Goal: Information Seeking & Learning: Learn about a topic

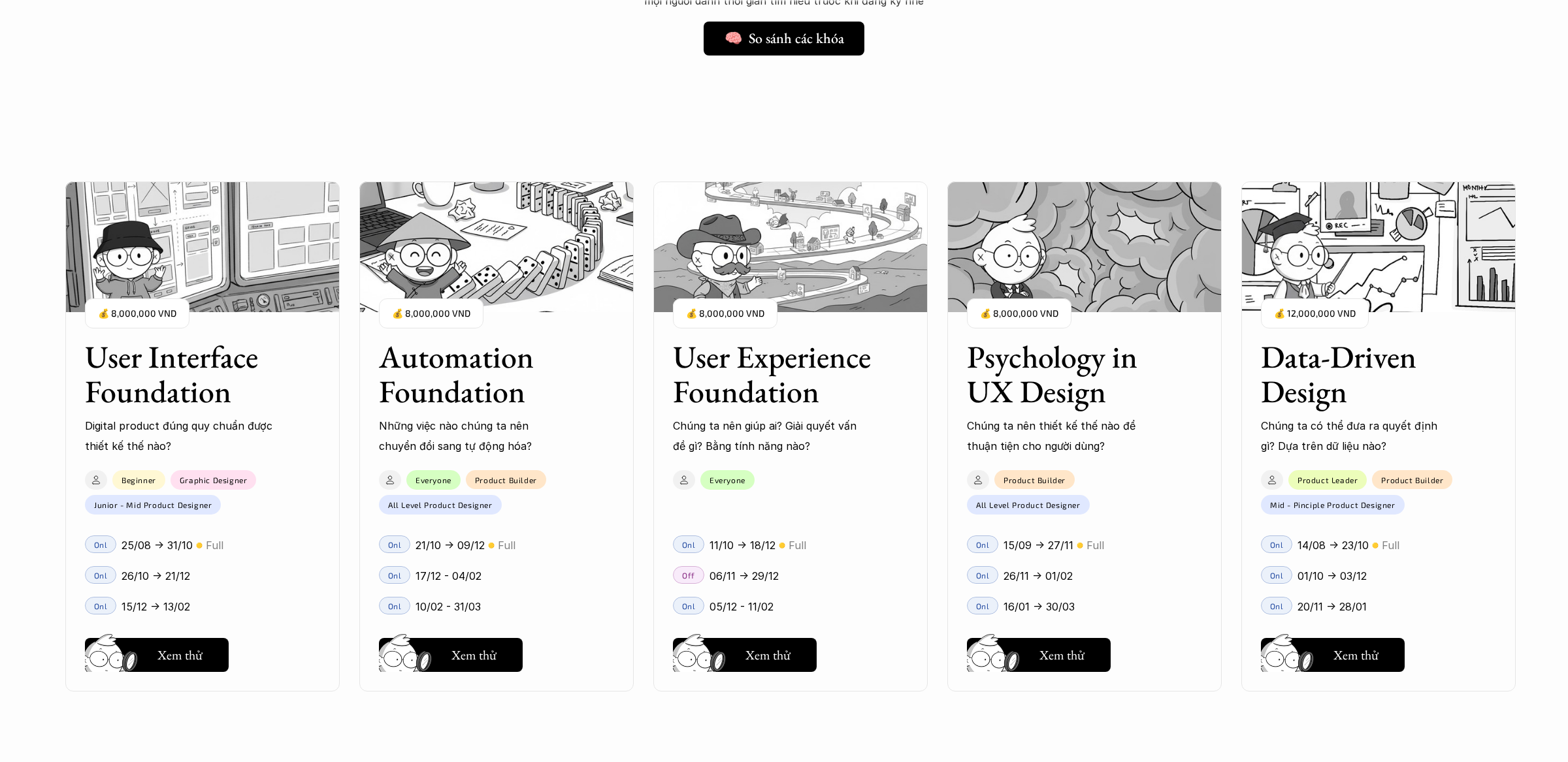
scroll to position [1140, 0]
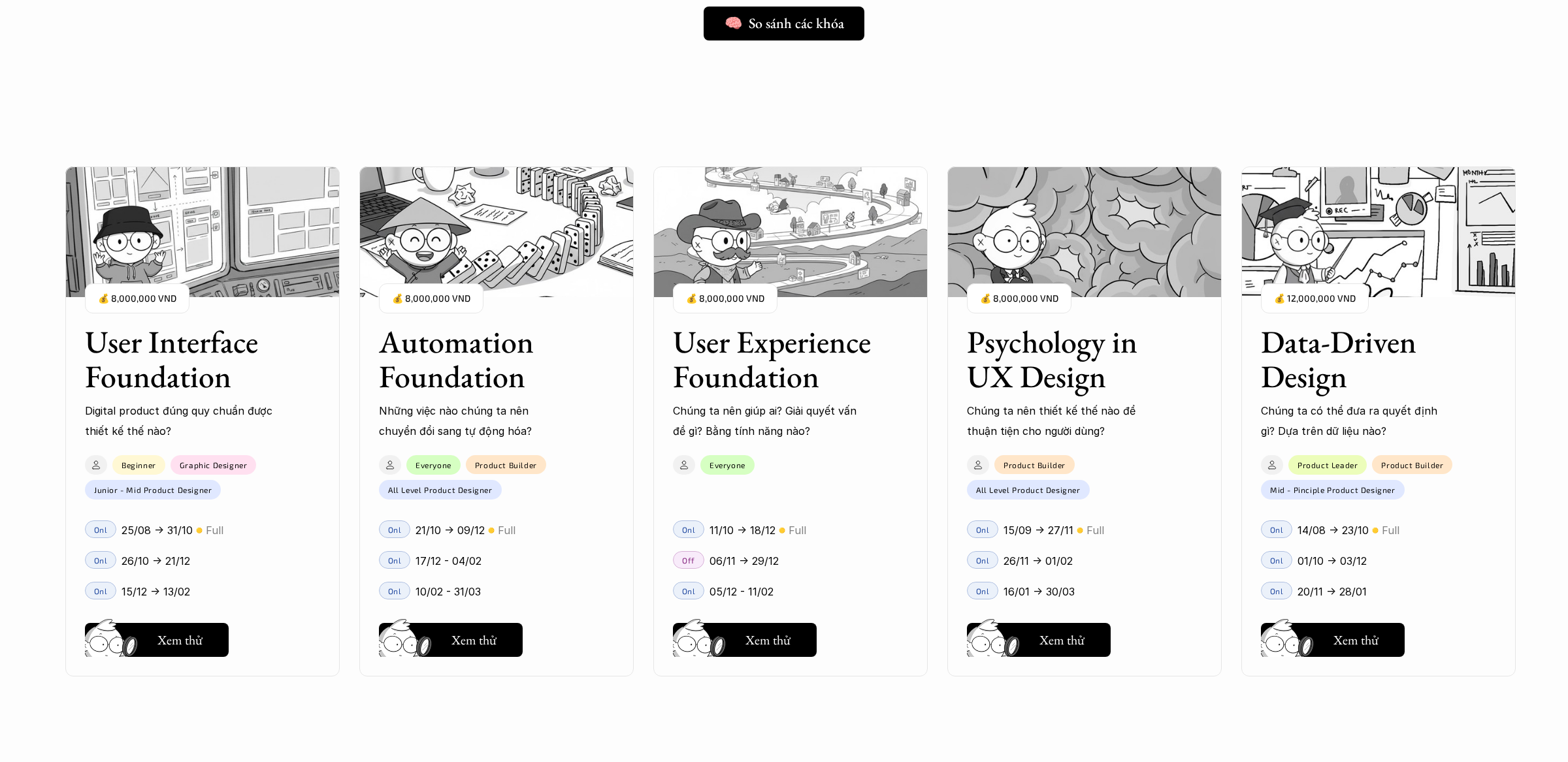
click at [1350, 356] on h3 "Data-Driven Design" at bounding box center [1362, 359] width 203 height 69
click at [1322, 352] on h3 "Data-Driven Design" at bounding box center [1362, 359] width 203 height 69
click at [1382, 271] on img at bounding box center [1378, 232] width 274 height 131
click at [1362, 650] on h5 "Xem thử" at bounding box center [1355, 641] width 45 height 18
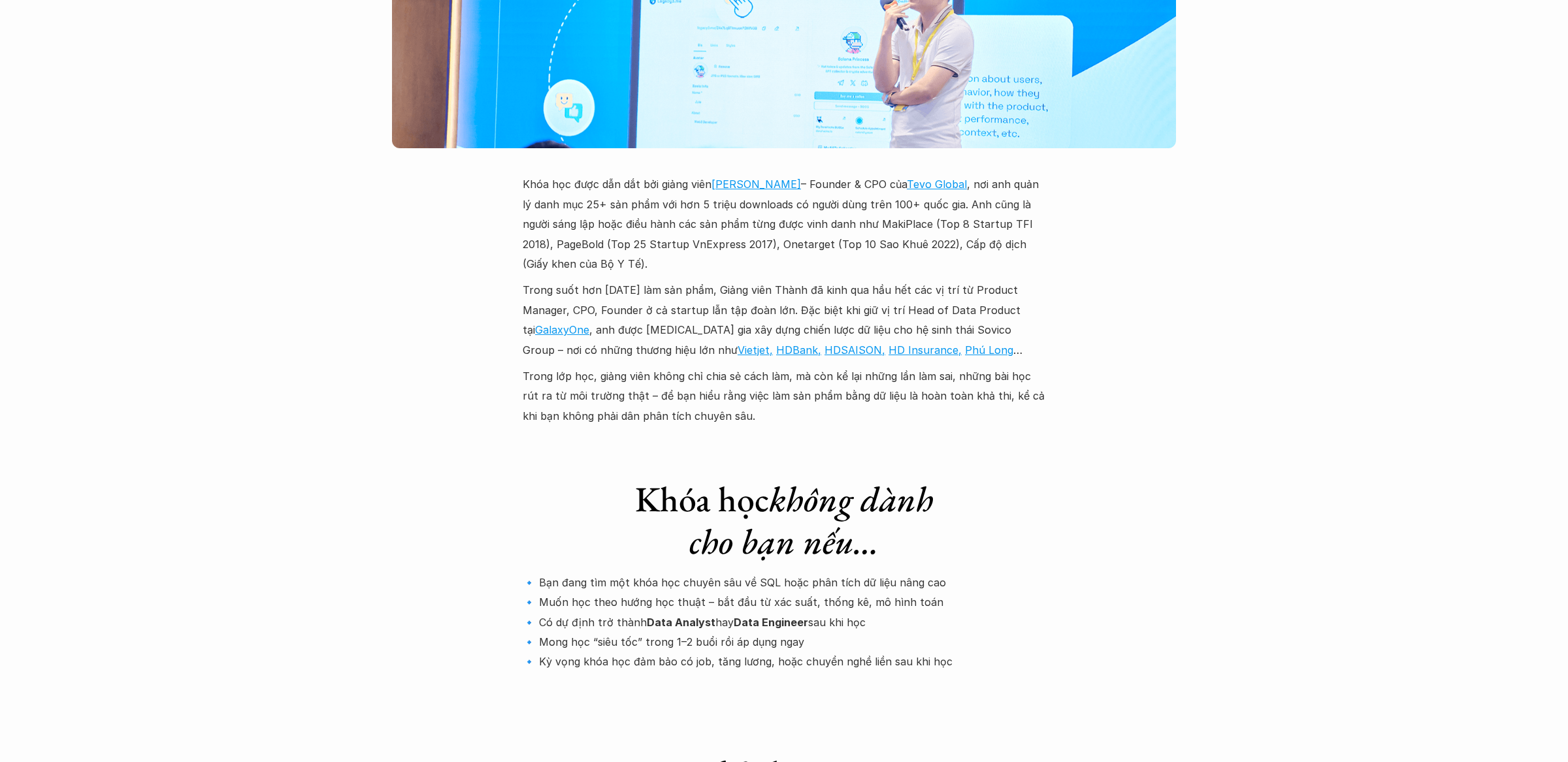
scroll to position [4114, 0]
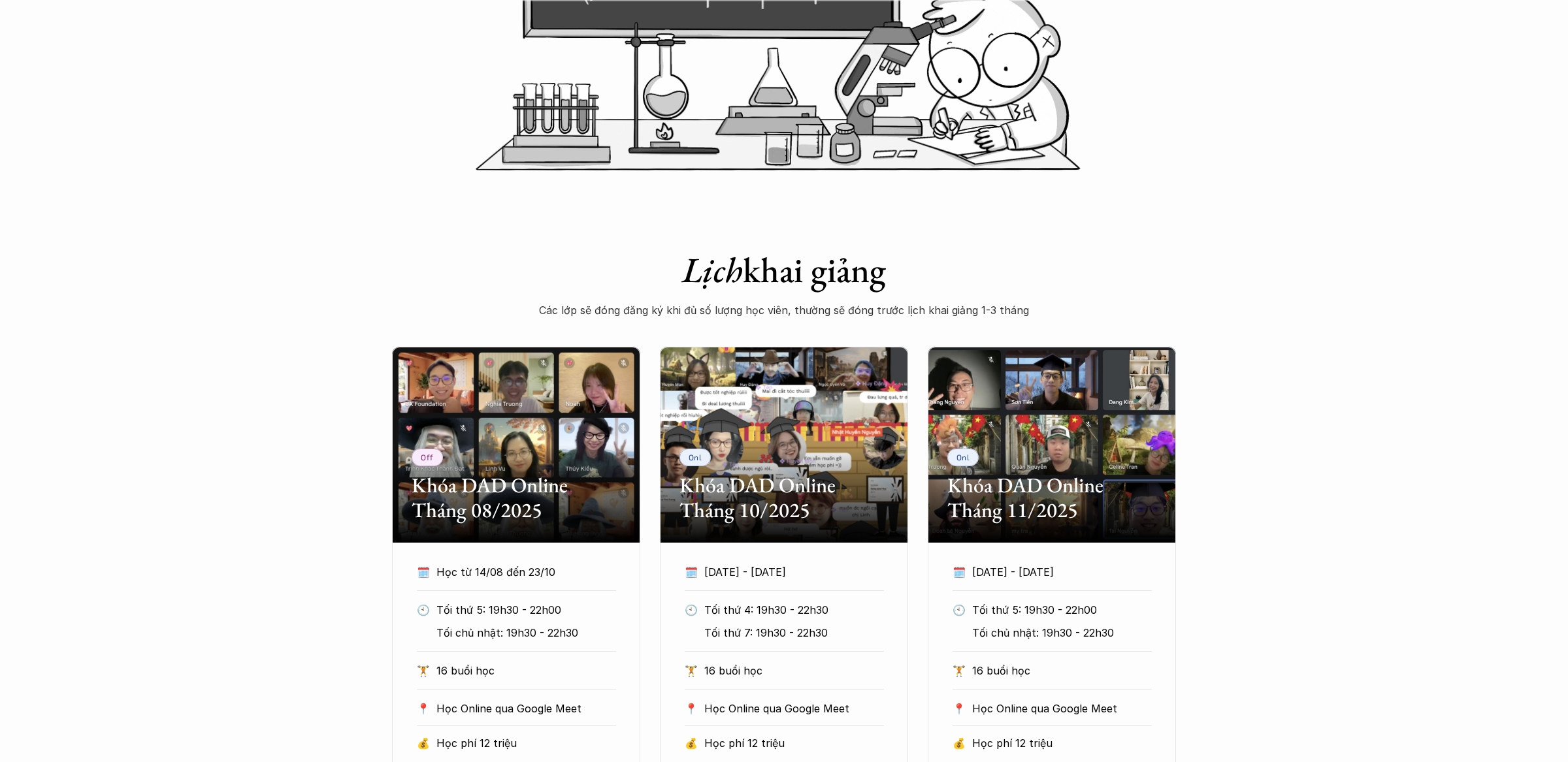
scroll to position [484, 0]
